Goal: Check status: Check status

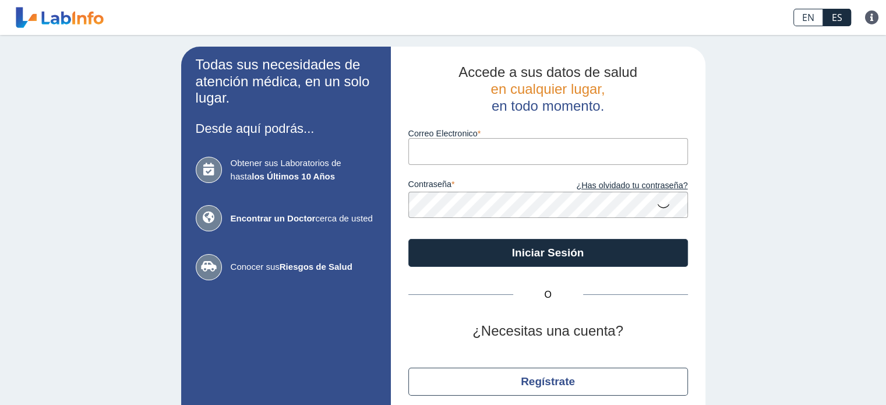
drag, startPoint x: 0, startPoint y: 0, endPoint x: 462, endPoint y: 153, distance: 487.2
click at [462, 153] on input "Correo Electronico" at bounding box center [548, 151] width 280 height 26
type input "johannaelizjimenezsanchez@gmail.com"
click at [408, 239] on button "Iniciar Sesión" at bounding box center [548, 253] width 280 height 28
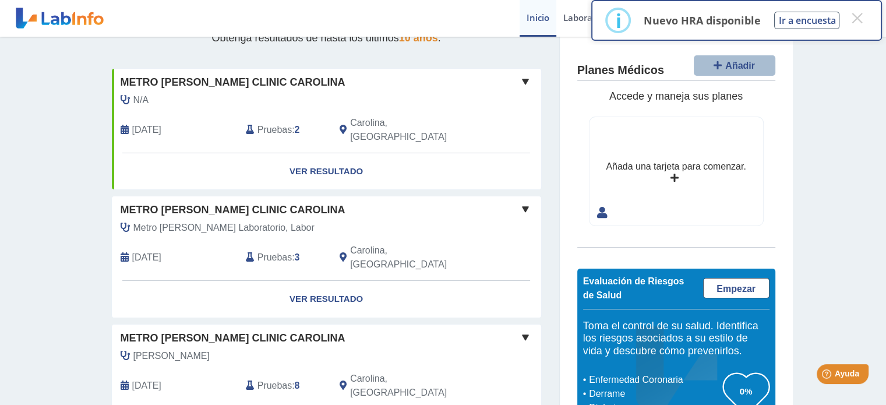
scroll to position [116, 0]
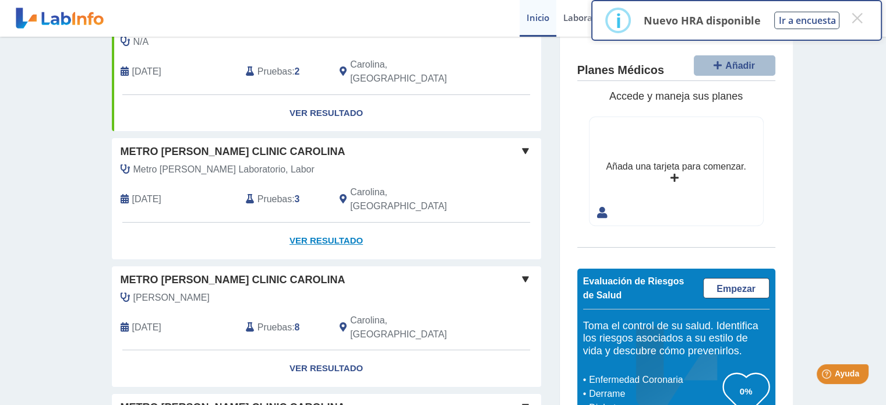
click at [309, 222] on link "Ver Resultado" at bounding box center [326, 240] width 429 height 37
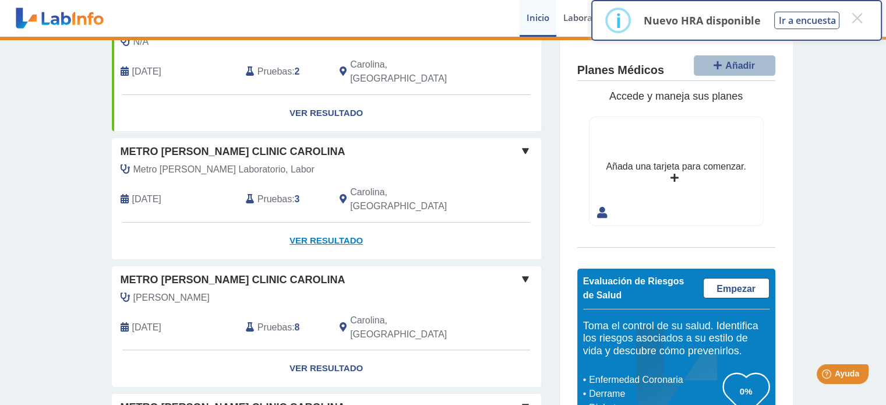
click at [316, 222] on link "Ver Resultado" at bounding box center [326, 240] width 429 height 37
click at [859, 16] on button "×" at bounding box center [856, 18] width 21 height 21
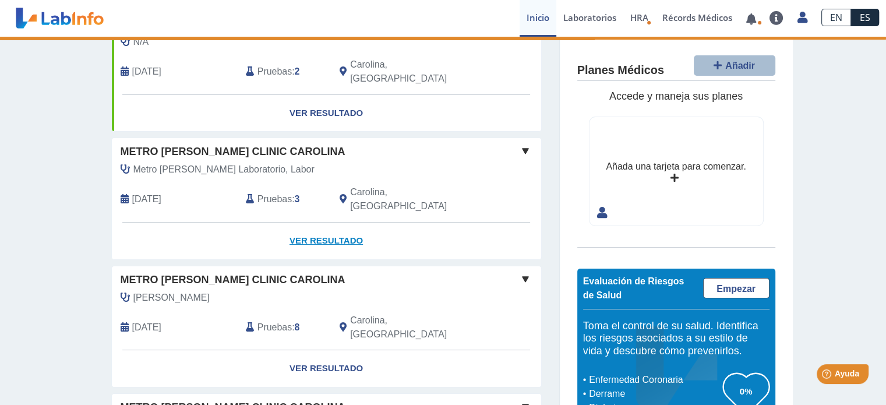
click at [348, 222] on link "Ver Resultado" at bounding box center [326, 240] width 429 height 37
click at [259, 192] on span "Pruebas" at bounding box center [274, 199] width 34 height 14
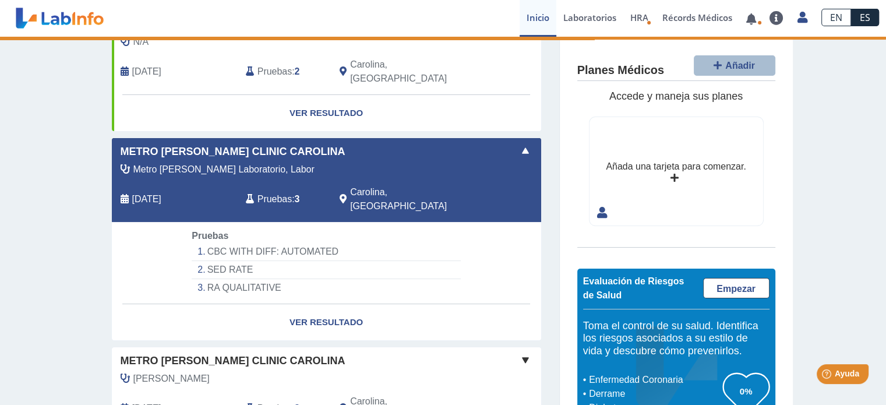
click at [285, 243] on li "CBC WITH DIFF: AUTOMATED" at bounding box center [326, 252] width 269 height 18
drag, startPoint x: 256, startPoint y: 236, endPoint x: 238, endPoint y: 237, distance: 18.7
click at [256, 261] on li "SED RATE" at bounding box center [326, 270] width 269 height 18
click at [237, 261] on li "SED RATE" at bounding box center [326, 270] width 269 height 18
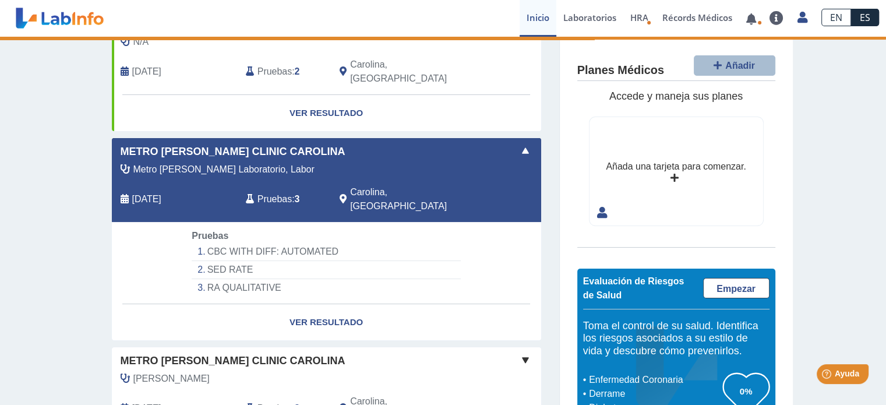
click at [237, 261] on li "SED RATE" at bounding box center [326, 270] width 269 height 18
click at [327, 304] on link "Ver Resultado" at bounding box center [326, 322] width 429 height 37
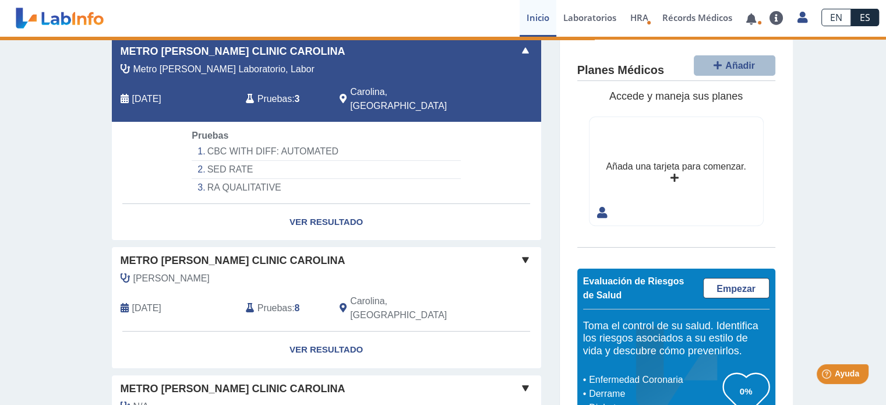
scroll to position [233, 0]
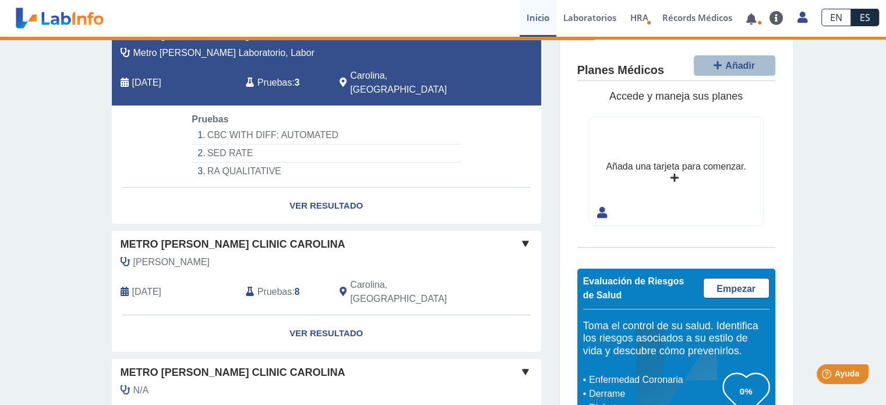
select select "********"
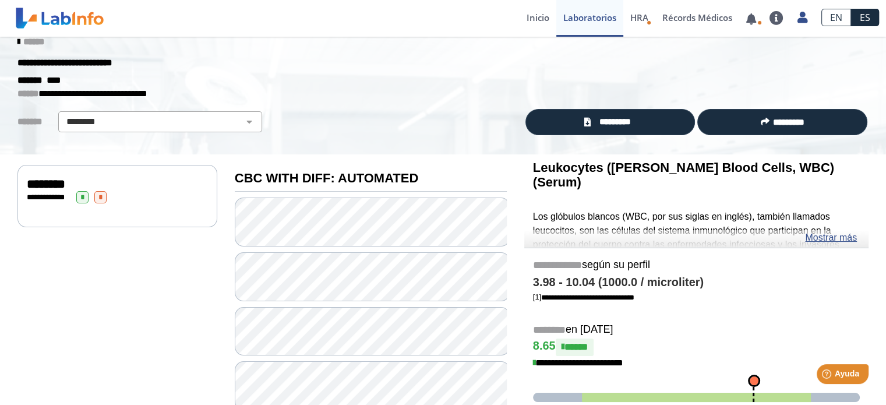
scroll to position [14, 0]
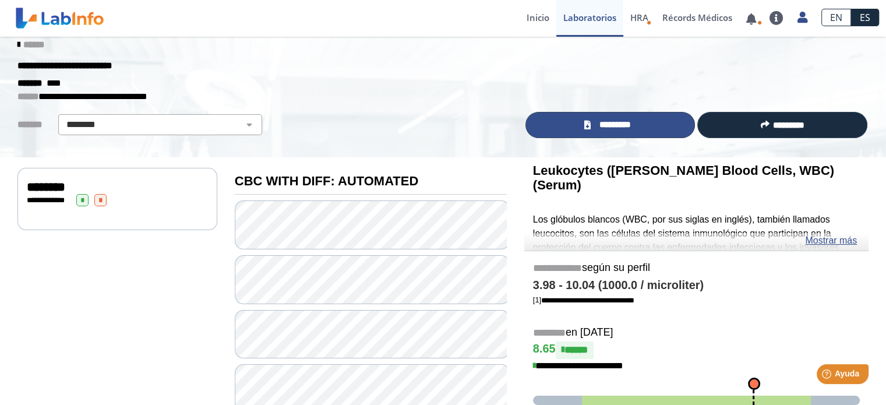
click at [598, 128] on span "*********" at bounding box center [615, 124] width 43 height 13
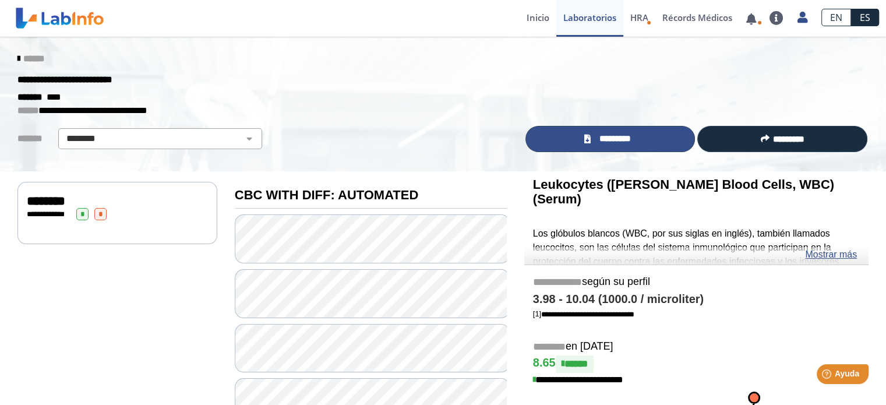
scroll to position [0, 0]
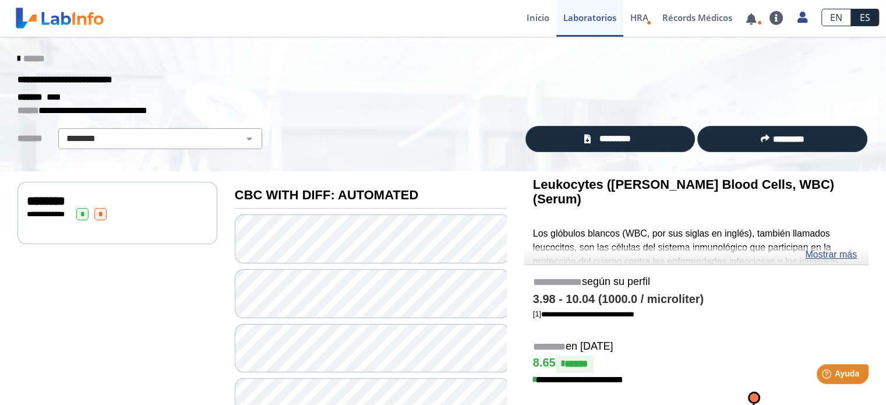
click at [17, 62] on icon at bounding box center [18, 58] width 2 height 9
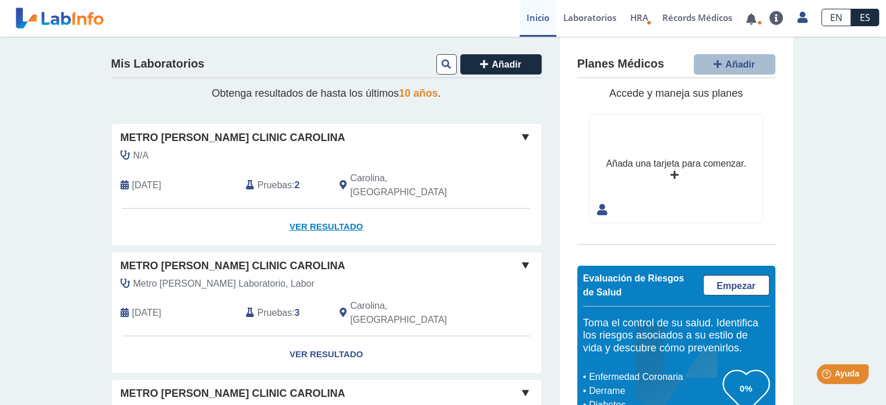
click at [315, 211] on link "Ver Resultado" at bounding box center [326, 227] width 429 height 37
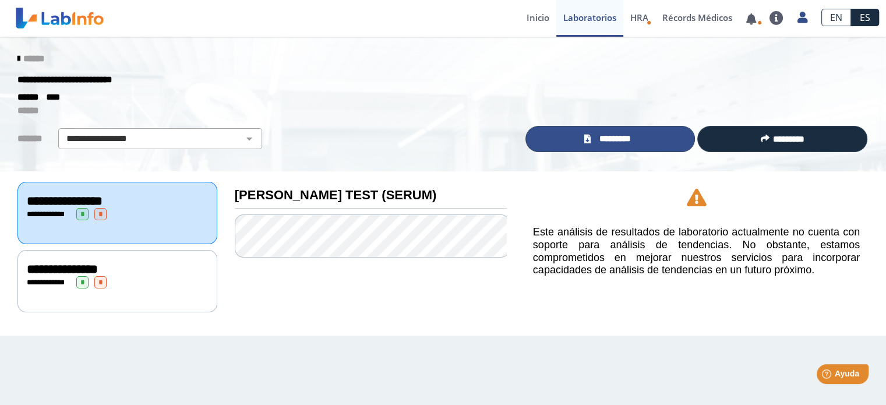
click at [626, 138] on span "*********" at bounding box center [615, 138] width 43 height 13
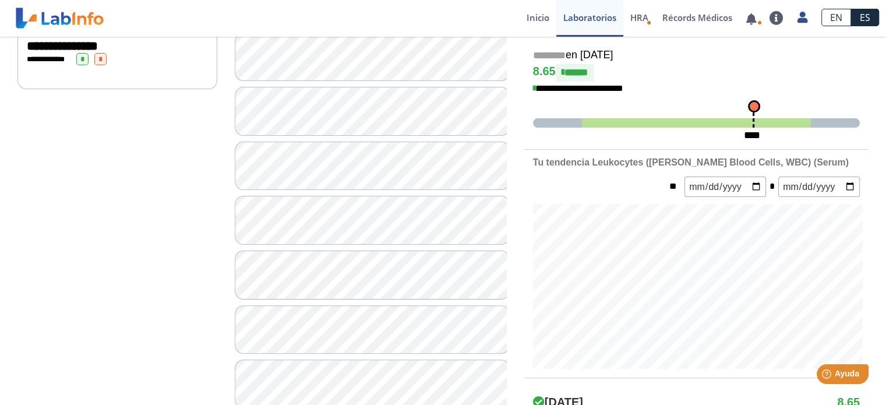
scroll to position [58, 0]
